Goal: Use online tool/utility: Utilize a website feature to perform a specific function

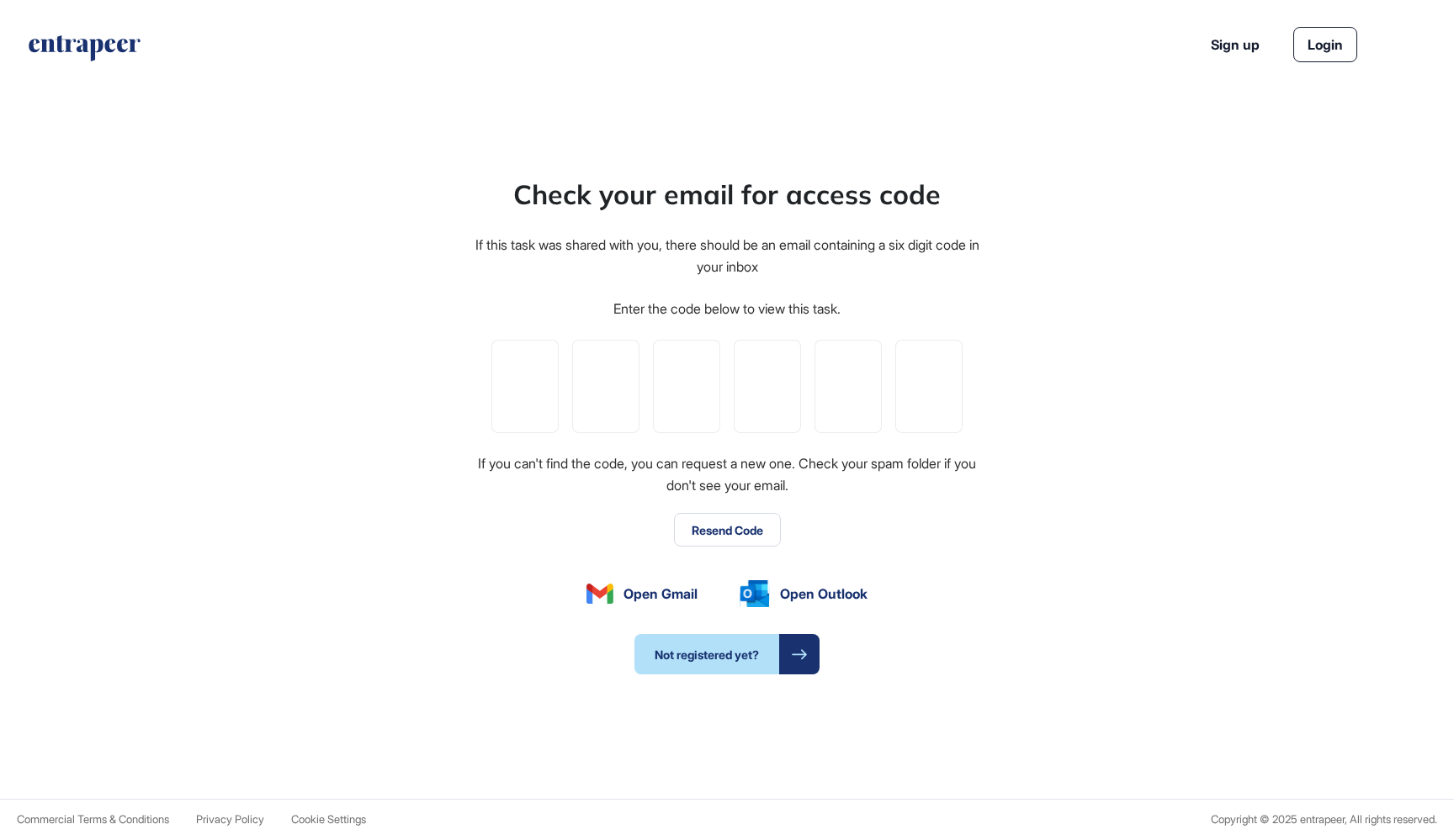
type input "*"
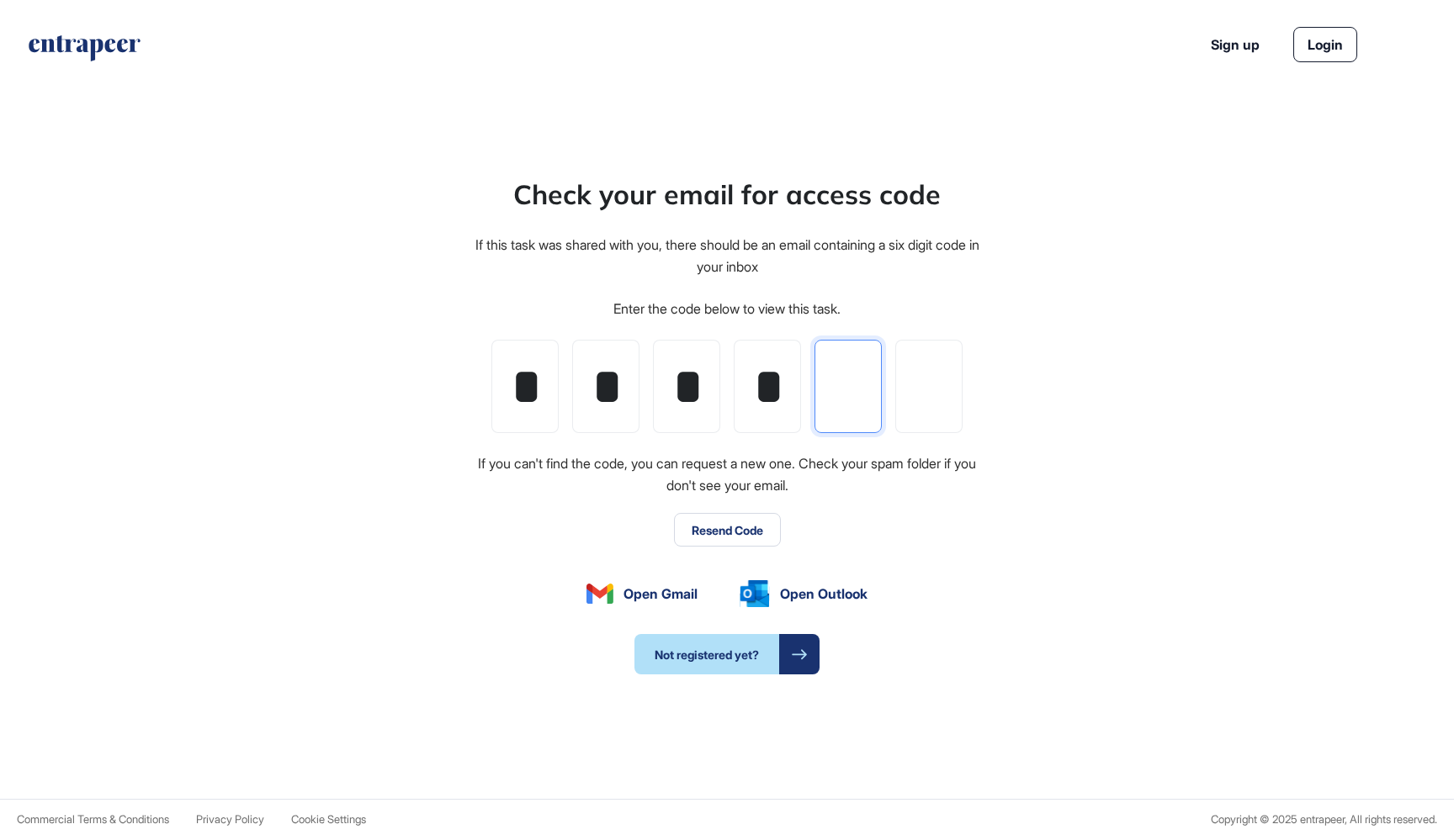
scroll to position [0, 0]
type input "*"
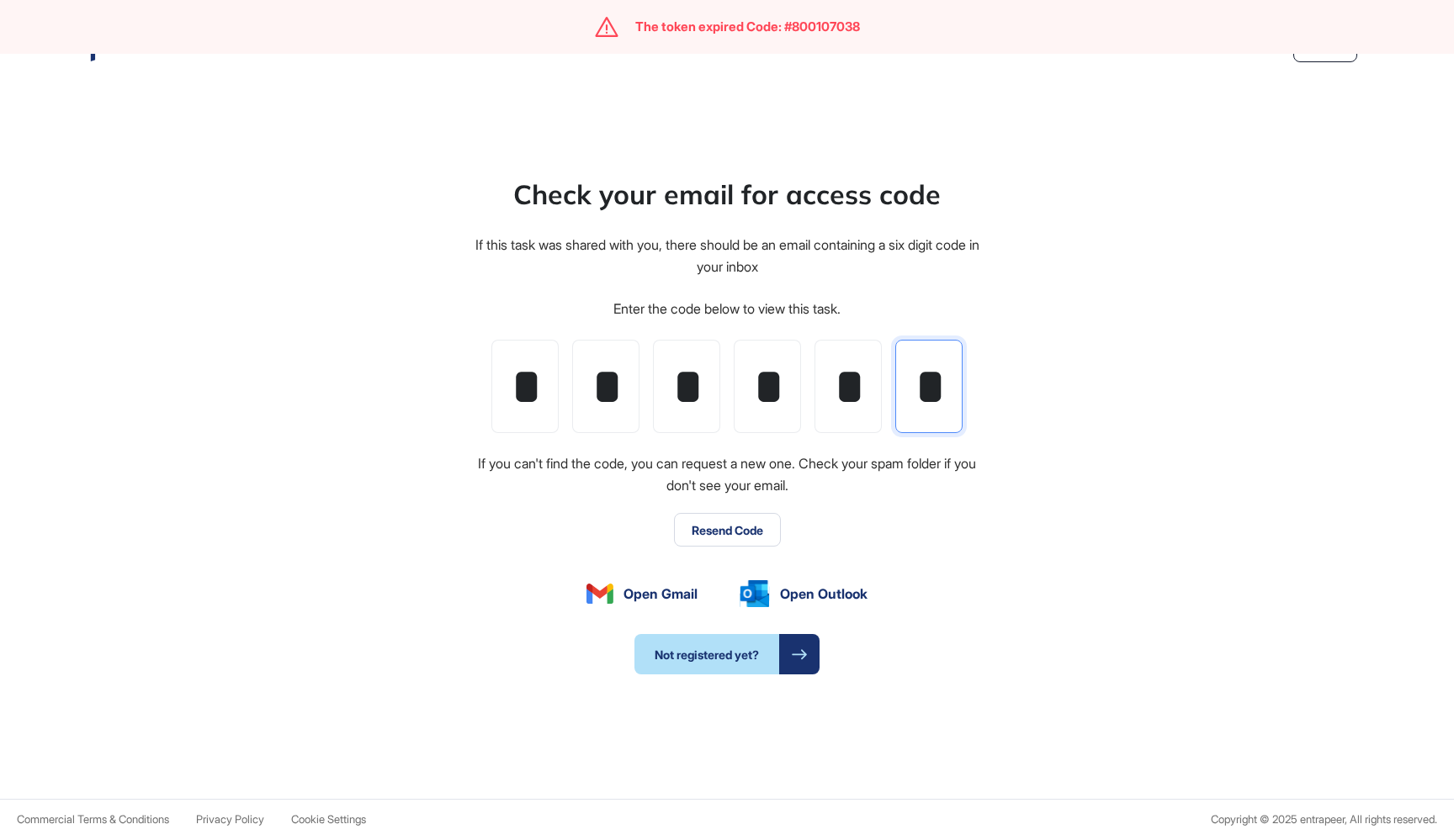
type input "*"
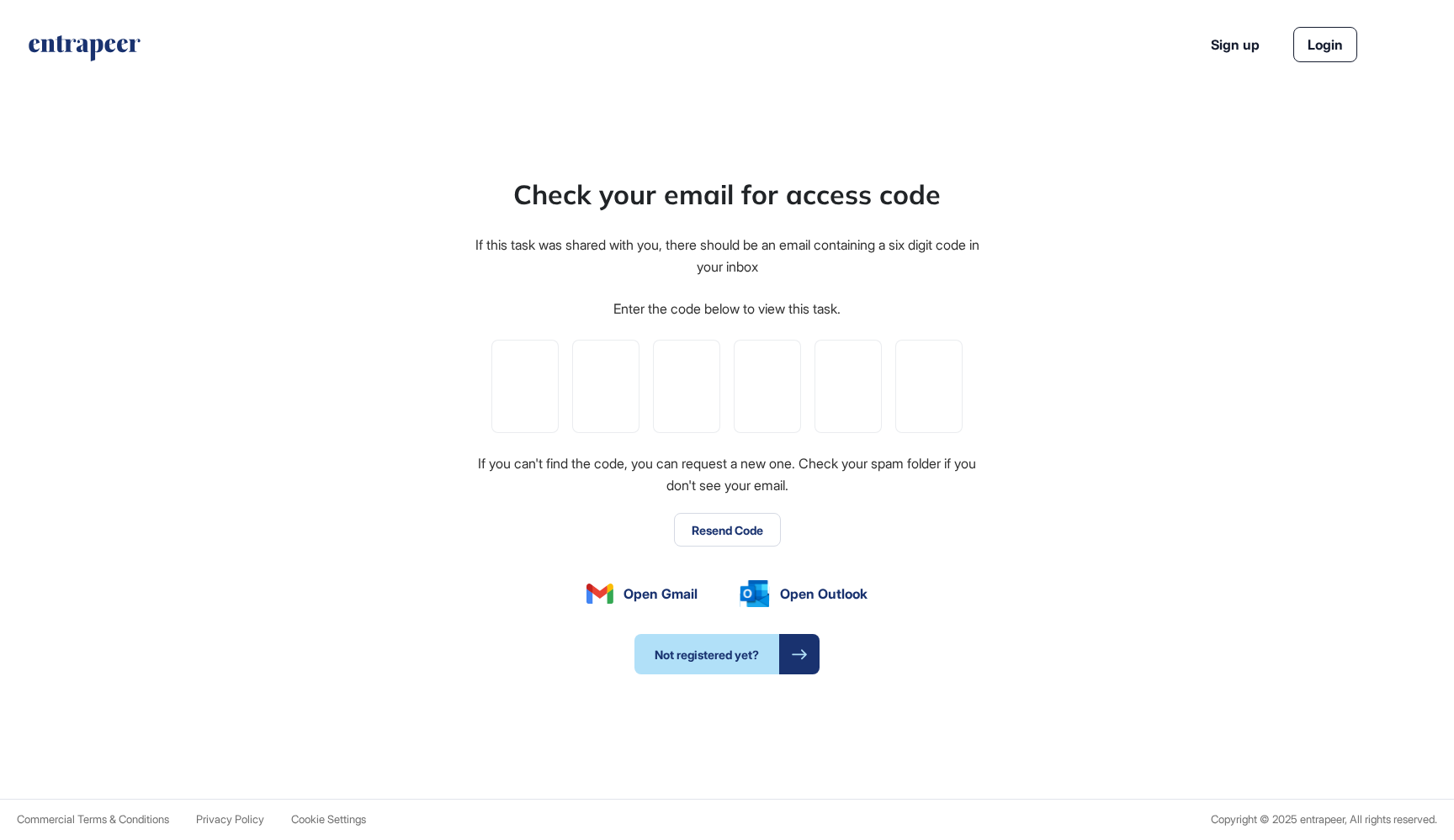
scroll to position [1, 1]
type input "*"
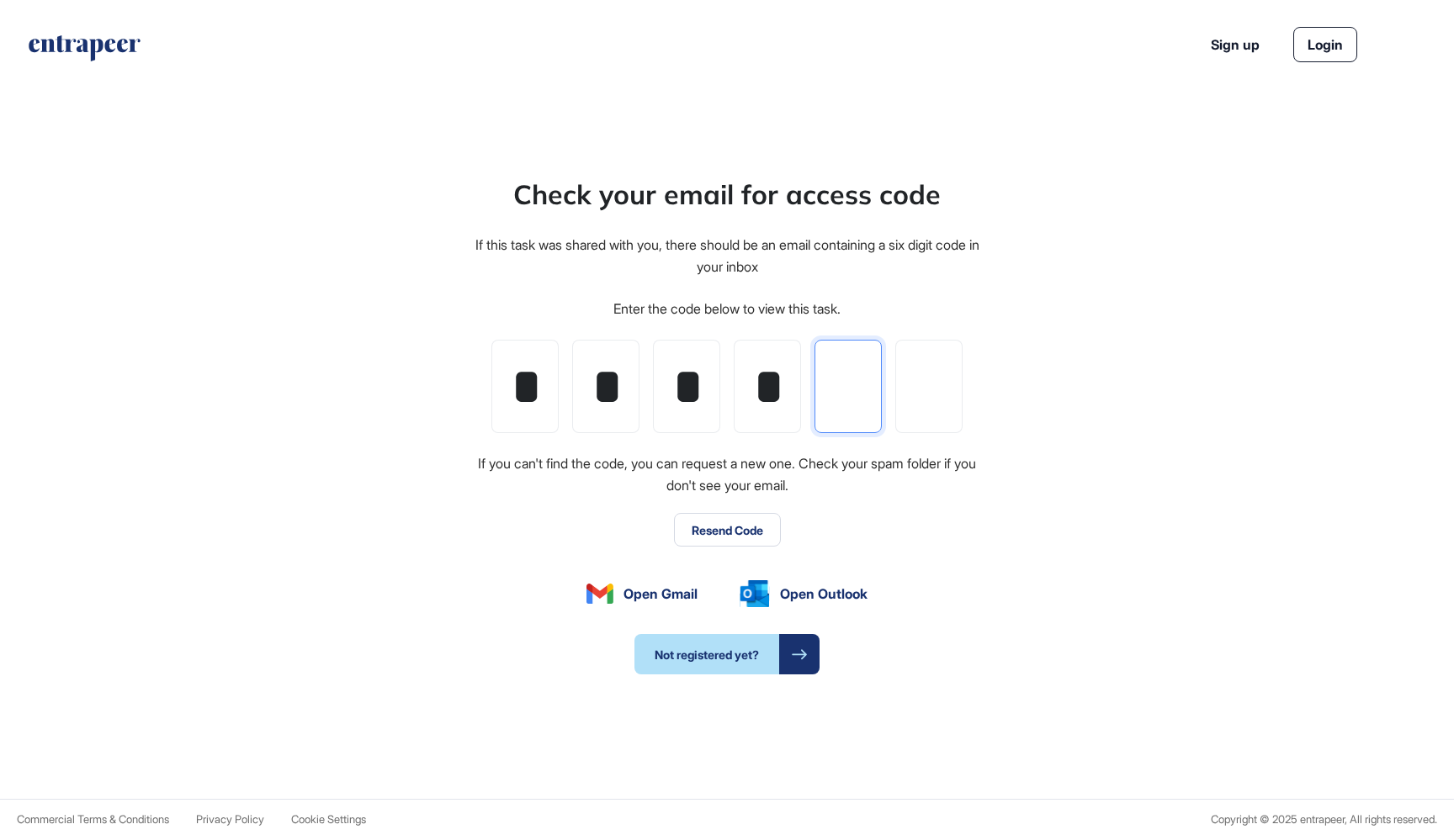
type input "*"
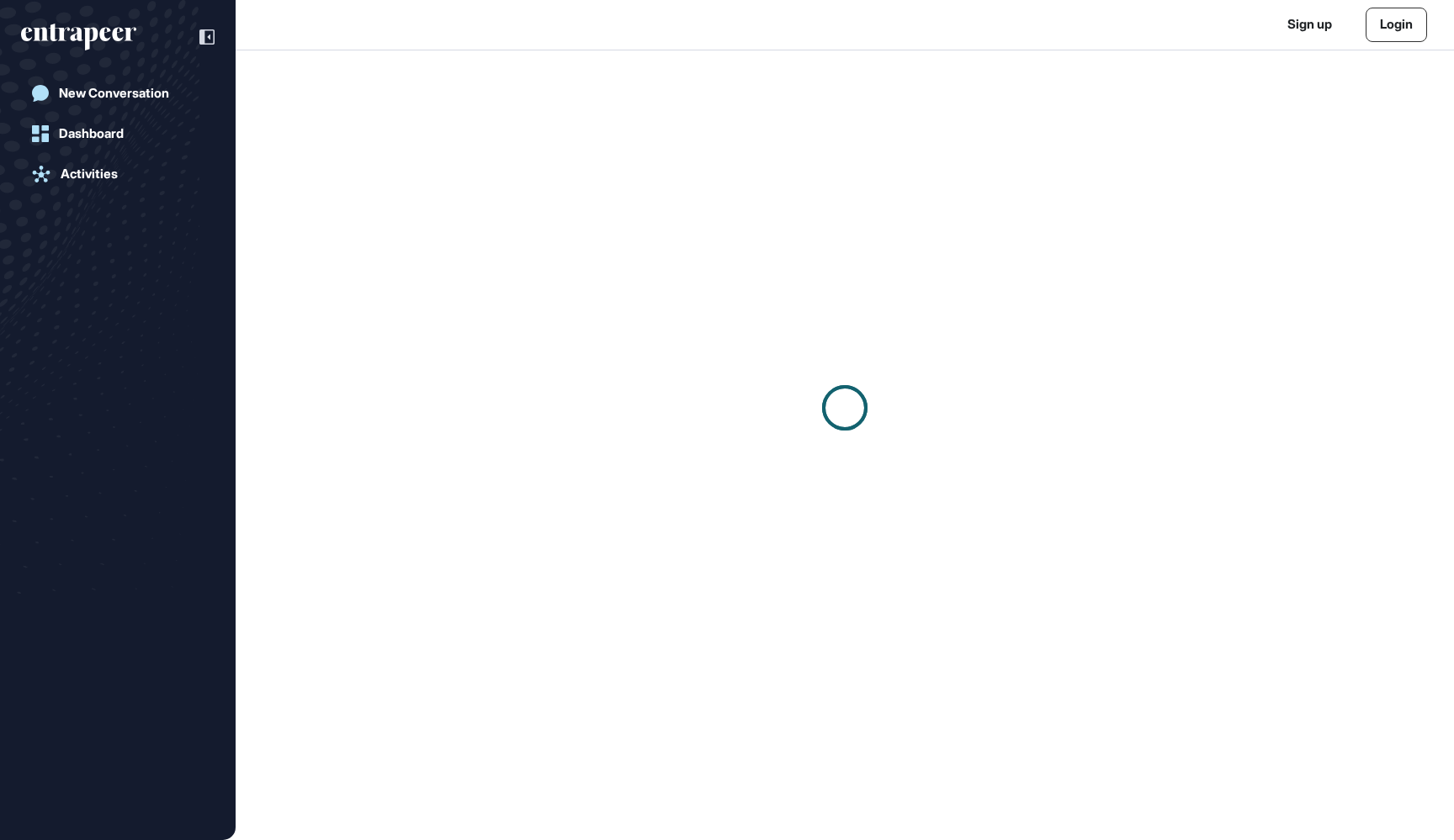
scroll to position [1, 1]
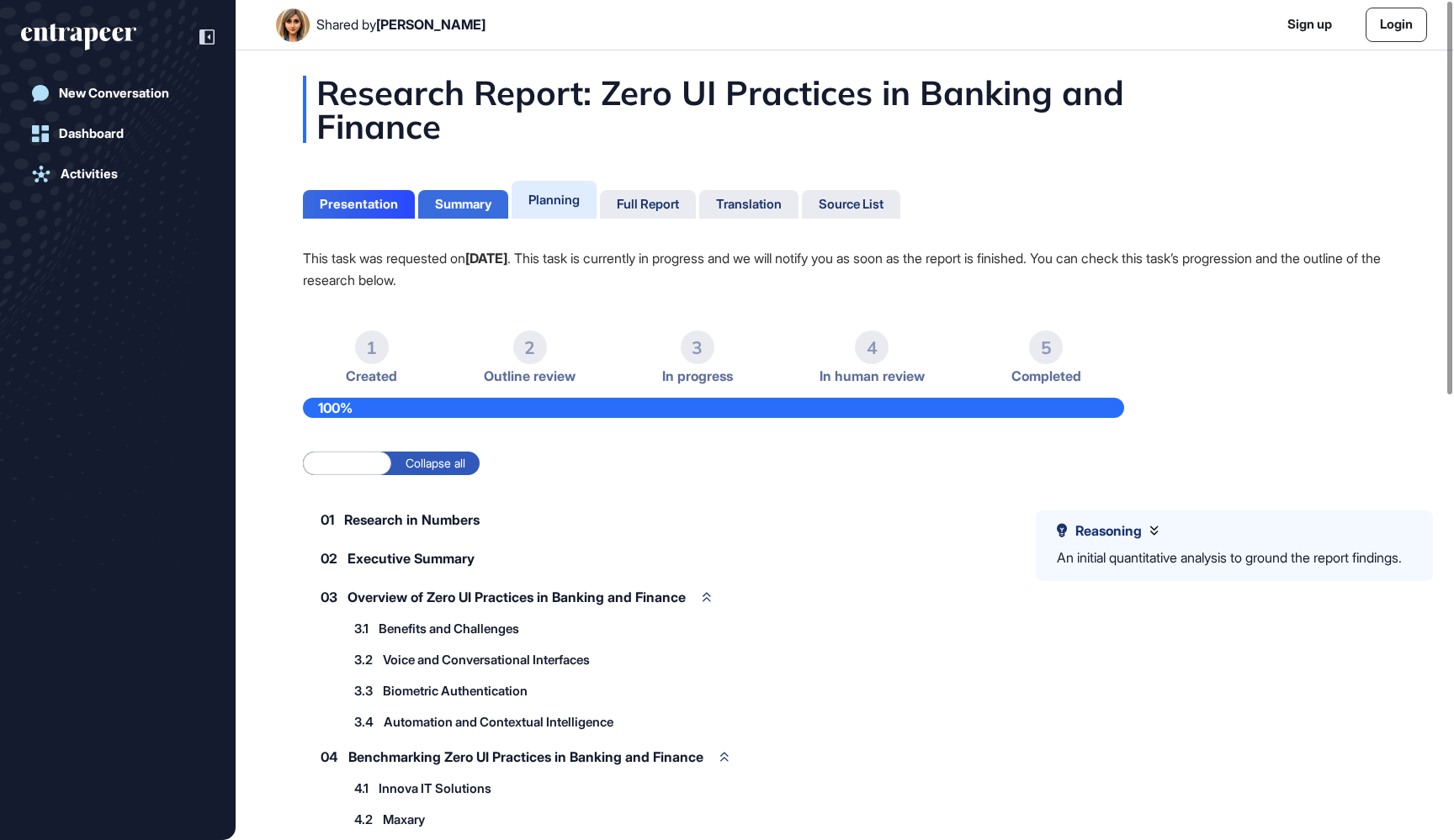
click at [488, 211] on div "Summary" at bounding box center [463, 204] width 56 height 15
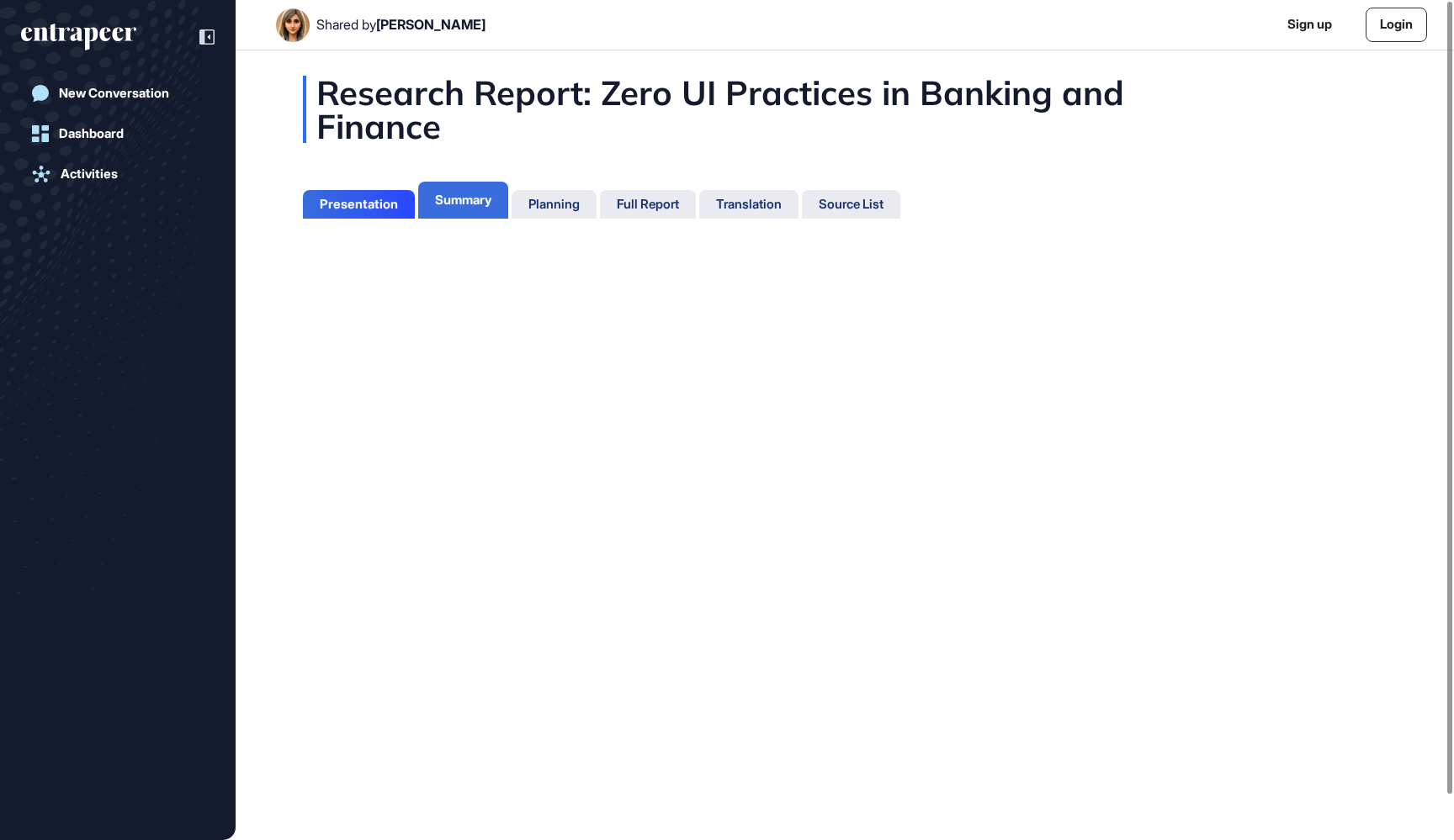
scroll to position [756, 4]
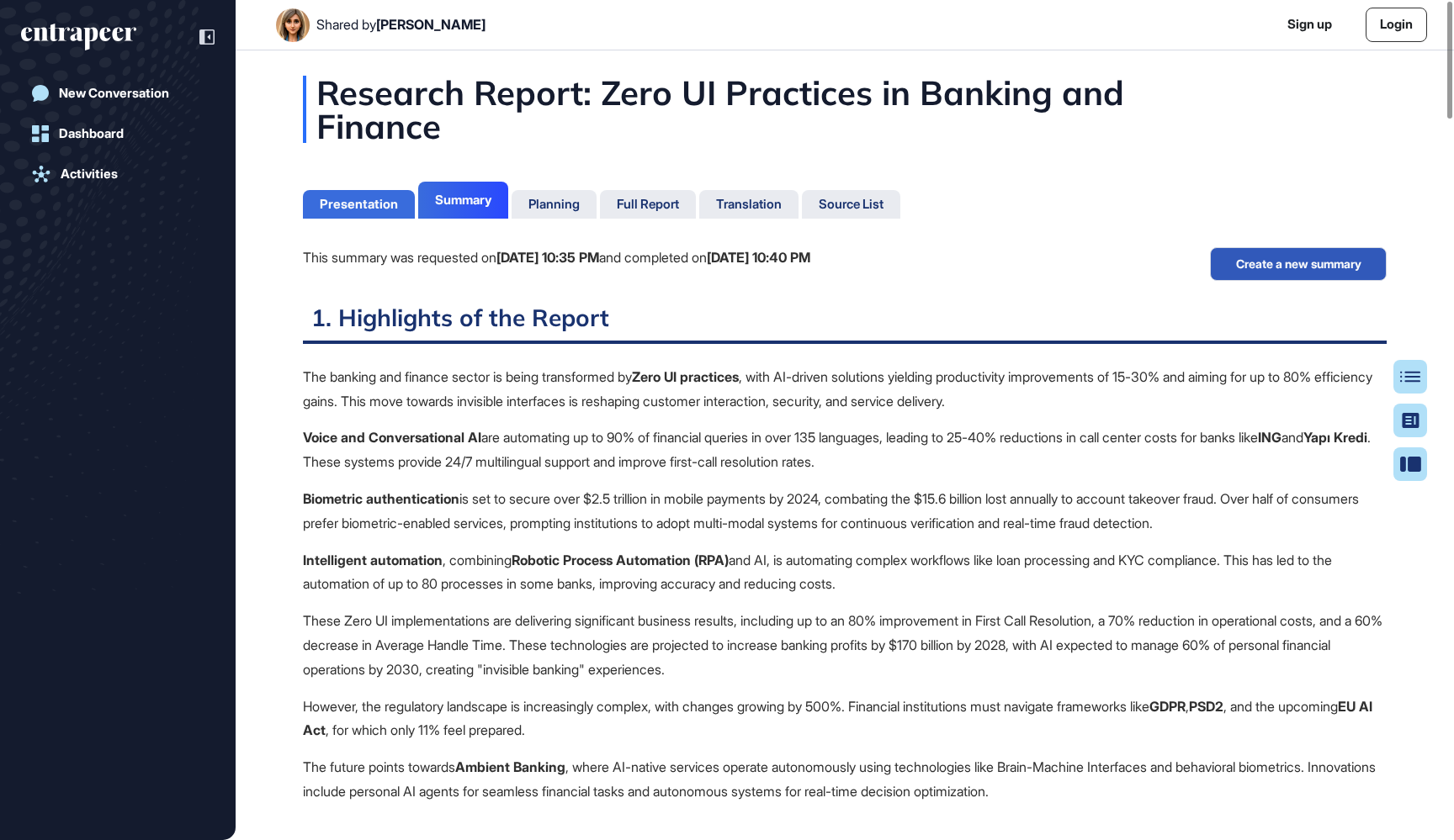
scroll to position [8, 1]
click at [392, 200] on div "Presentation" at bounding box center [358, 204] width 78 height 15
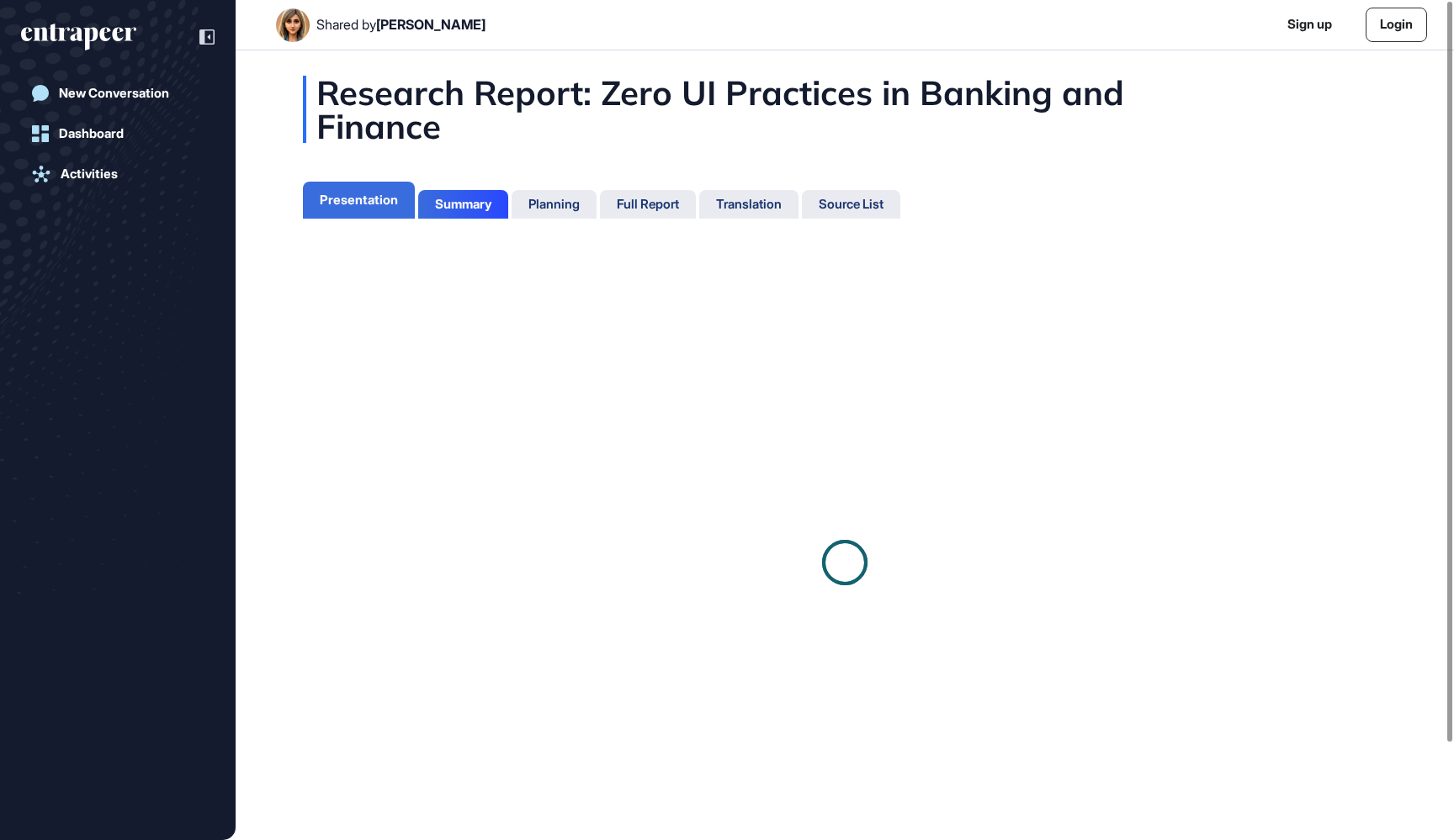
scroll to position [8, 1]
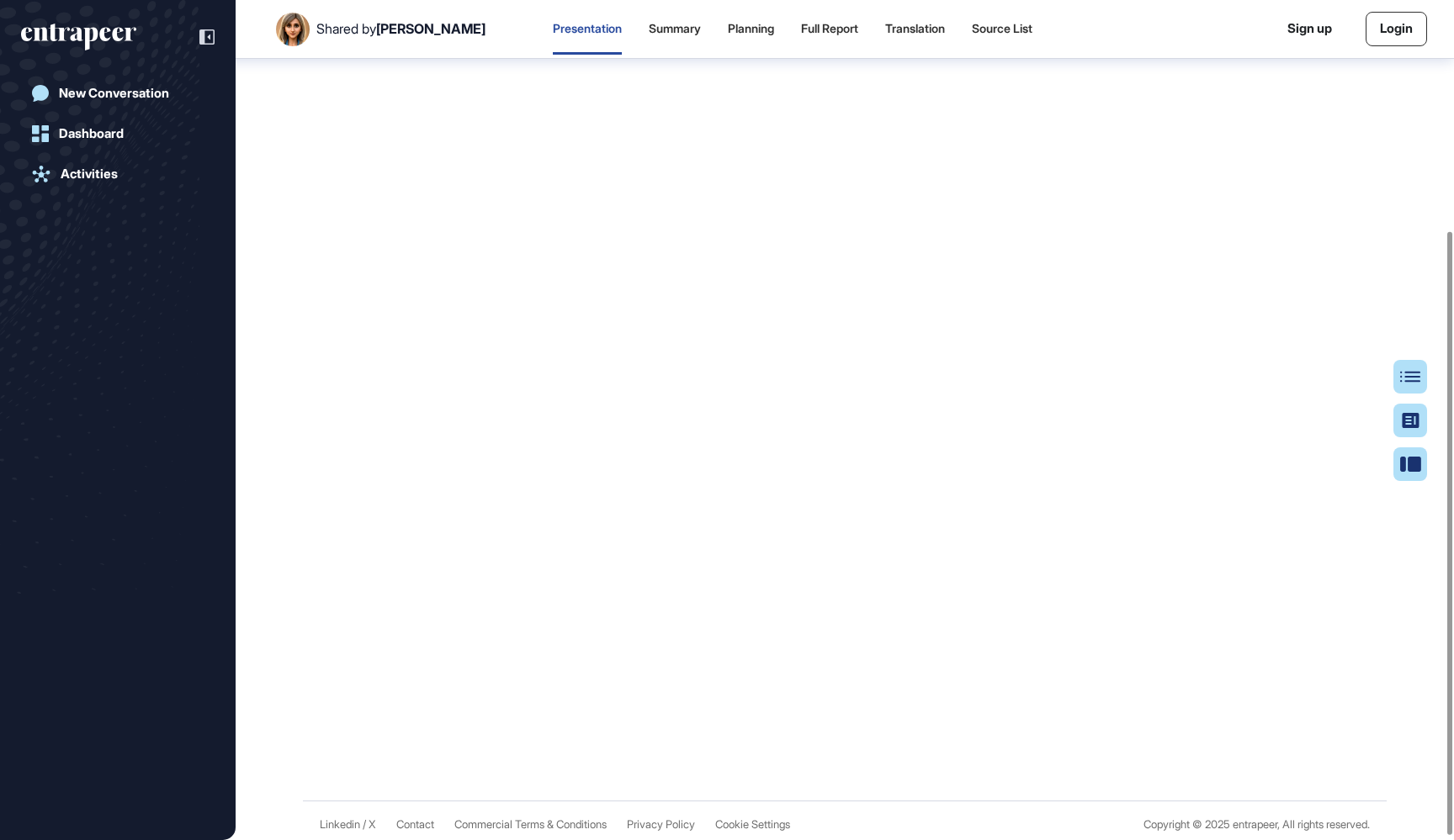
scroll to position [321, 0]
